Goal: Find specific page/section: Find specific page/section

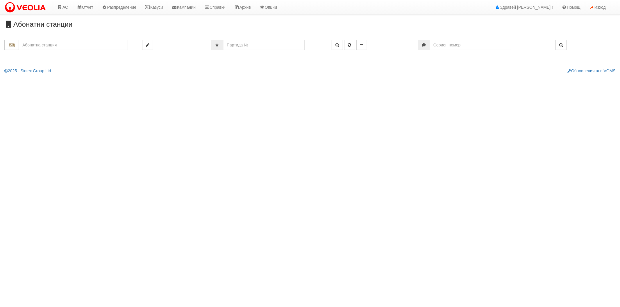
click at [28, 46] on input "text" at bounding box center [73, 45] width 109 height 10
click at [30, 52] on div "166/А - Възраждане - "ВЕОЛИЯ"" at bounding box center [73, 54] width 107 height 7
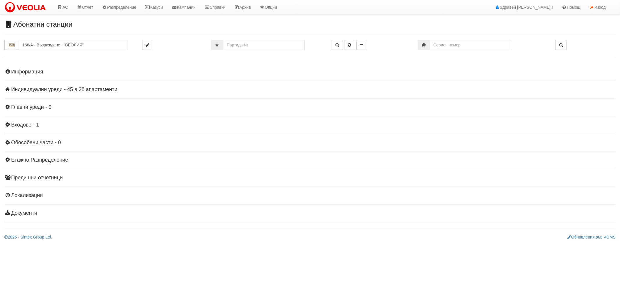
click at [37, 92] on h4 "Индивидуални уреди - 45 в 28 апартаменти" at bounding box center [309, 90] width 611 height 6
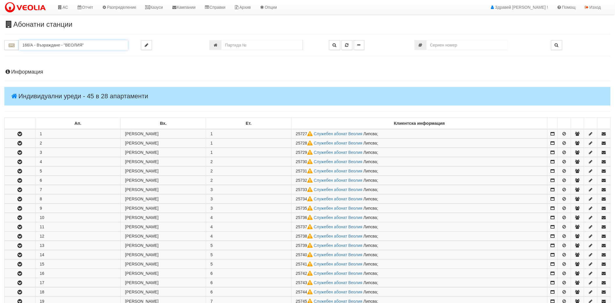
click at [42, 49] on input "166/А - Възраждане - "ВЕОЛИЯ"" at bounding box center [73, 45] width 109 height 10
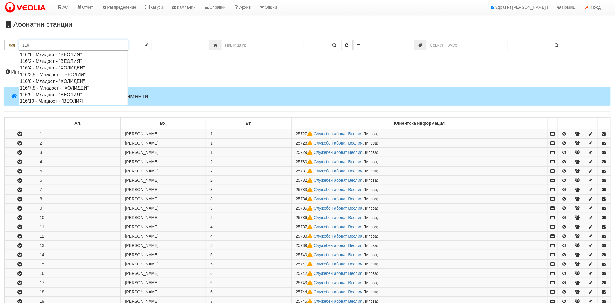
drag, startPoint x: 36, startPoint y: 41, endPoint x: 1, endPoint y: 58, distance: 38.5
click at [0, 58] on div "Абонатни станции 116" at bounding box center [307, 274] width 615 height 506
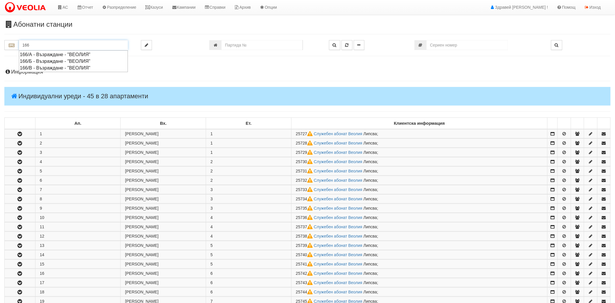
click at [30, 60] on div "166/Б - Възраждане - "ВЕОЛИЯ"" at bounding box center [73, 61] width 107 height 7
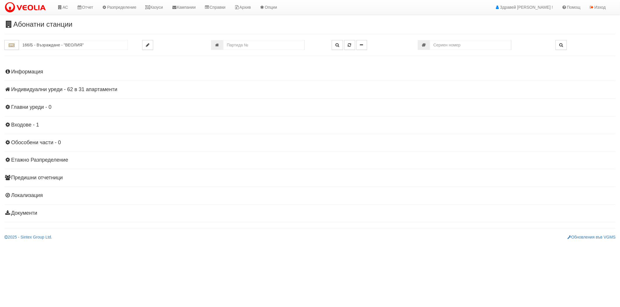
click at [77, 87] on h4 "Индивидуални уреди - 62 в 31 апартаменти" at bounding box center [309, 90] width 611 height 6
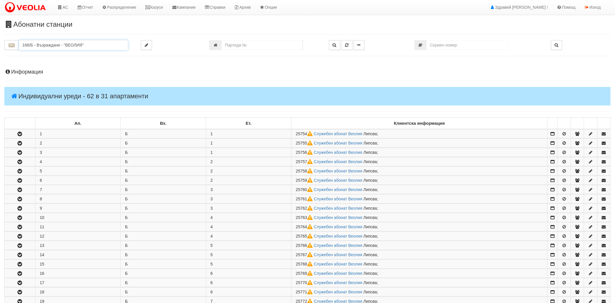
click at [55, 42] on input "166/Б - Възраждане - "ВЕОЛИЯ"" at bounding box center [73, 45] width 109 height 10
click at [48, 69] on div "166/В - Възраждане - "ВЕОЛИЯ"" at bounding box center [73, 68] width 107 height 7
type input "166/В - Възраждане - "ВЕОЛИЯ""
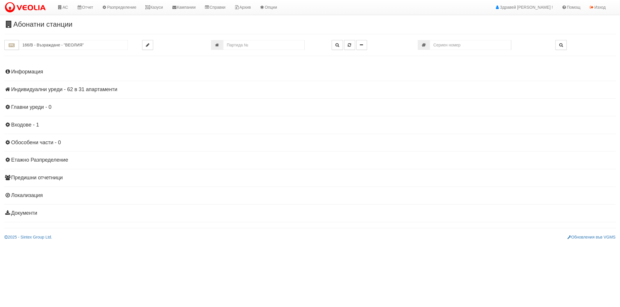
click at [39, 89] on h4 "Индивидуални уреди - 62 в 31 апартаменти" at bounding box center [309, 90] width 611 height 6
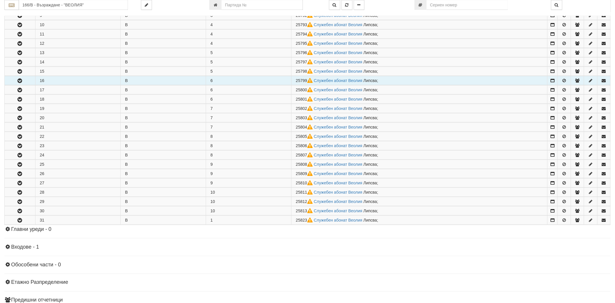
scroll to position [194, 0]
click at [18, 80] on icon "button" at bounding box center [19, 80] width 7 height 4
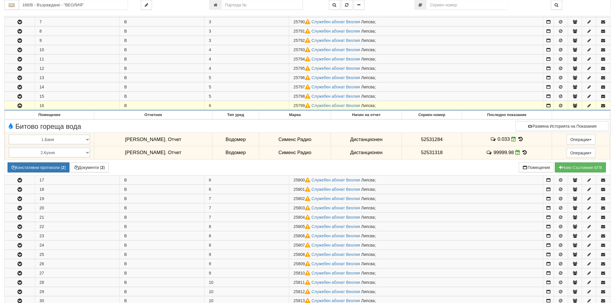
scroll to position [129, 0]
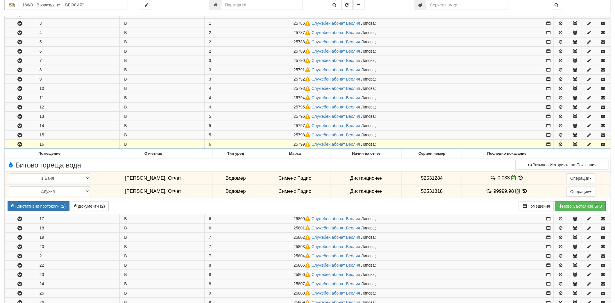
click at [18, 80] on icon "button" at bounding box center [19, 79] width 7 height 4
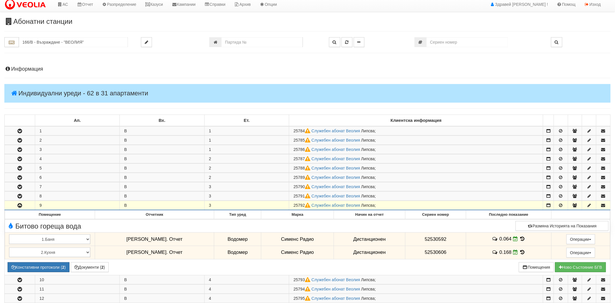
scroll to position [0, 0]
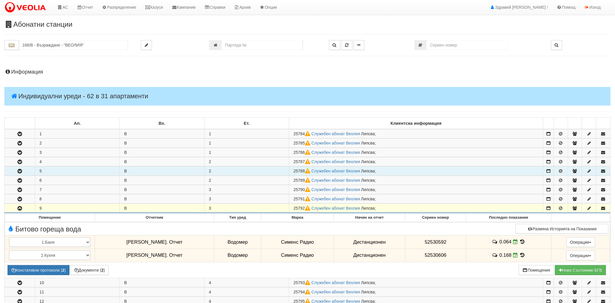
click at [21, 175] on button "button" at bounding box center [20, 170] width 30 height 9
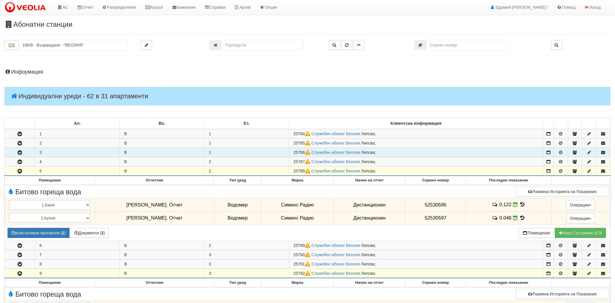
click at [16, 152] on icon "button" at bounding box center [19, 153] width 7 height 4
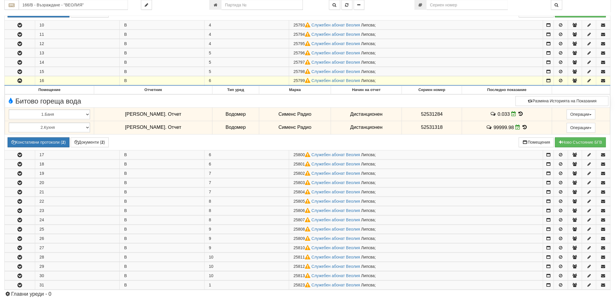
scroll to position [518, 0]
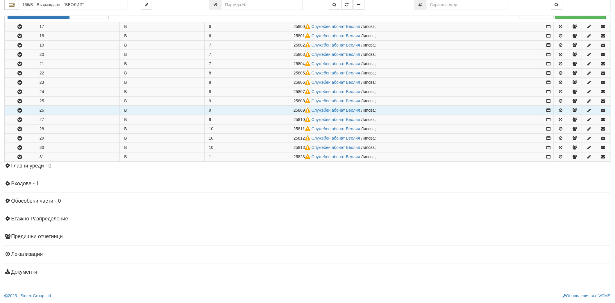
click at [19, 109] on icon "button" at bounding box center [19, 110] width 7 height 4
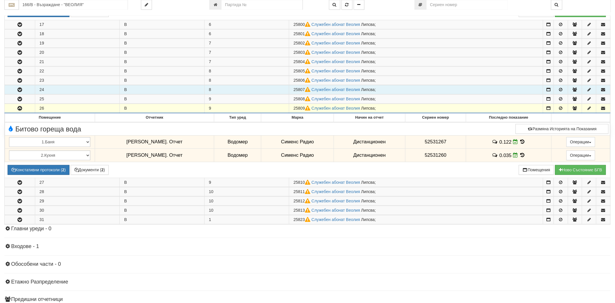
click at [20, 91] on icon "button" at bounding box center [19, 90] width 7 height 4
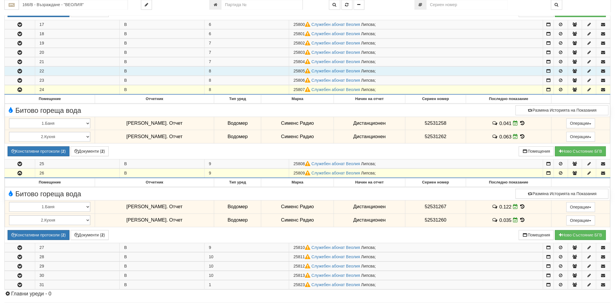
click at [22, 71] on icon "button" at bounding box center [19, 71] width 7 height 4
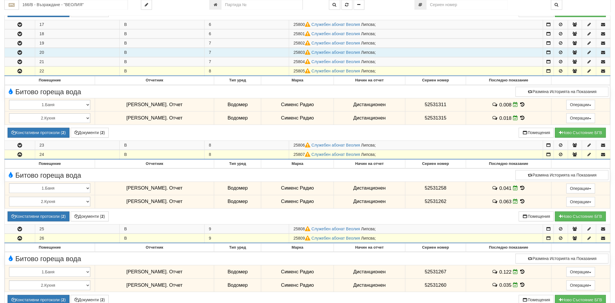
click at [22, 56] on button "button" at bounding box center [20, 52] width 30 height 9
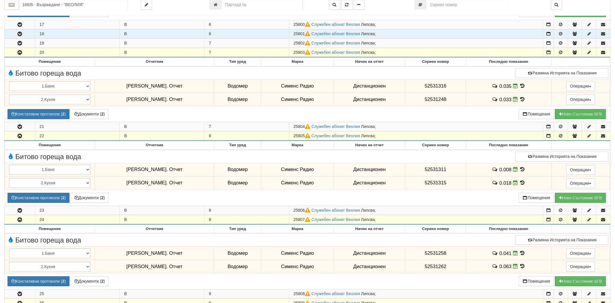
click at [26, 36] on button "button" at bounding box center [20, 33] width 30 height 9
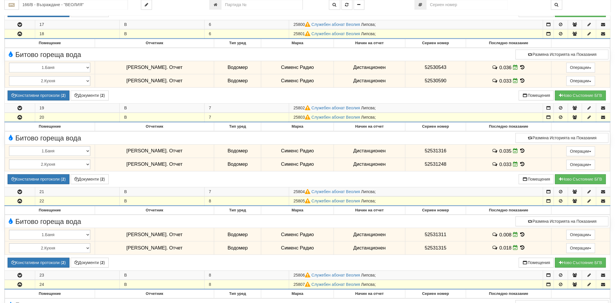
click at [25, 37] on button "button" at bounding box center [20, 33] width 30 height 9
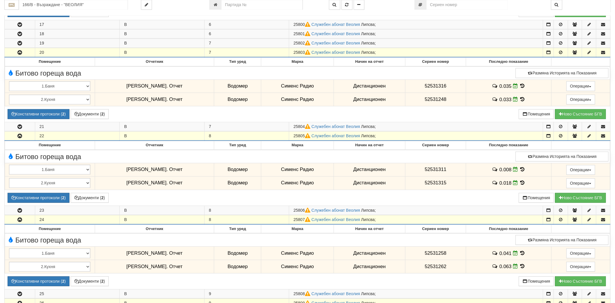
click at [16, 57] on button "button" at bounding box center [20, 52] width 30 height 9
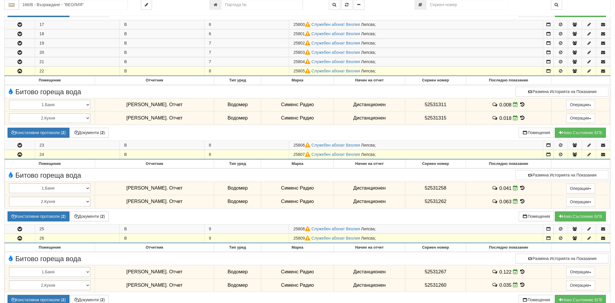
click at [19, 69] on icon "button" at bounding box center [19, 71] width 7 height 4
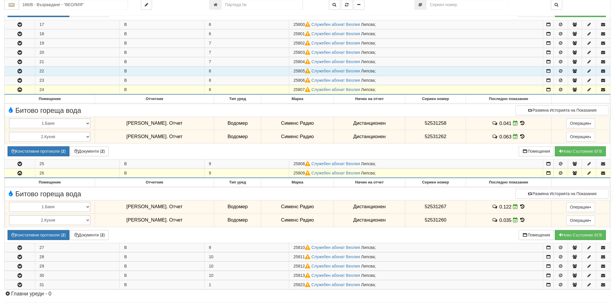
click at [21, 90] on icon "button" at bounding box center [19, 90] width 7 height 4
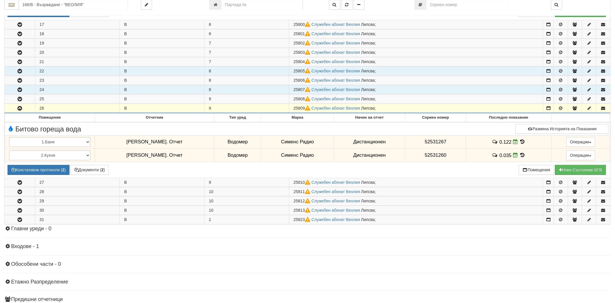
click at [21, 110] on icon "button" at bounding box center [19, 108] width 7 height 4
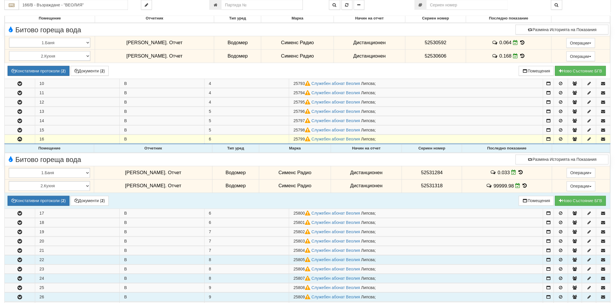
scroll to position [292, 0]
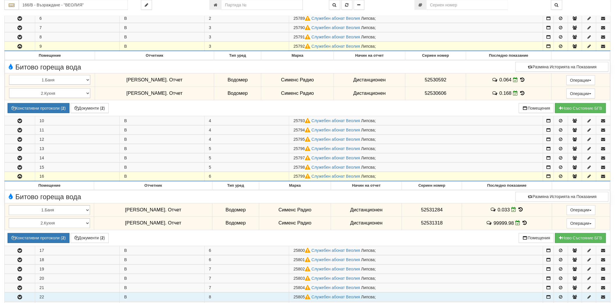
click at [30, 176] on button "button" at bounding box center [20, 176] width 30 height 9
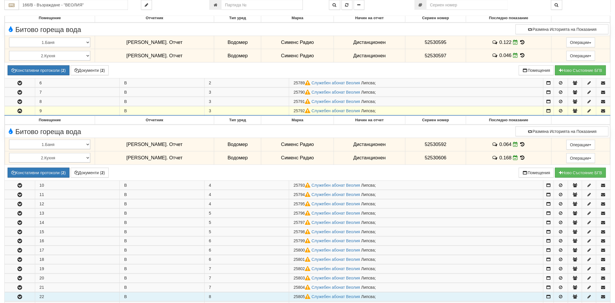
click at [24, 112] on button "button" at bounding box center [20, 110] width 30 height 9
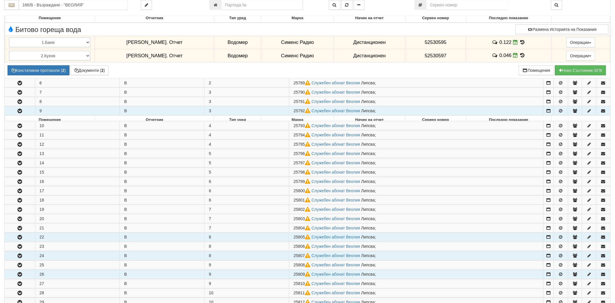
scroll to position [98, 0]
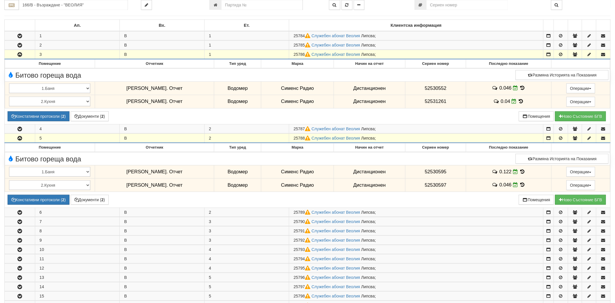
click at [27, 138] on button "button" at bounding box center [20, 138] width 30 height 9
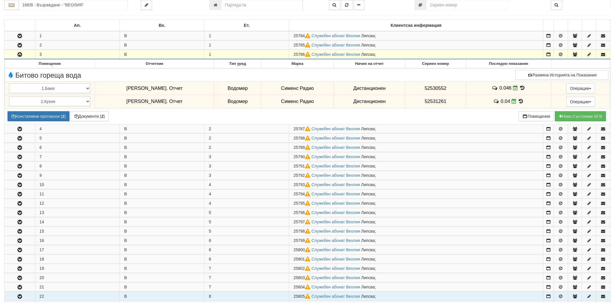
click at [21, 53] on icon "button" at bounding box center [19, 55] width 7 height 4
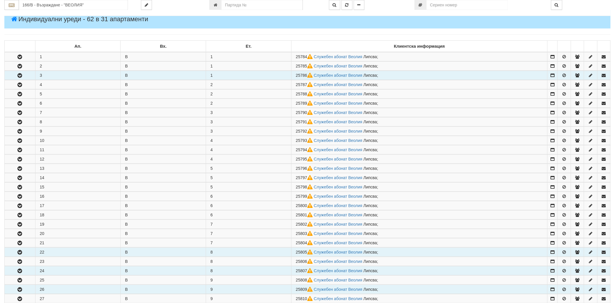
scroll to position [66, 0]
